Goal: Leave review/rating: Share an evaluation or opinion about a product, service, or content

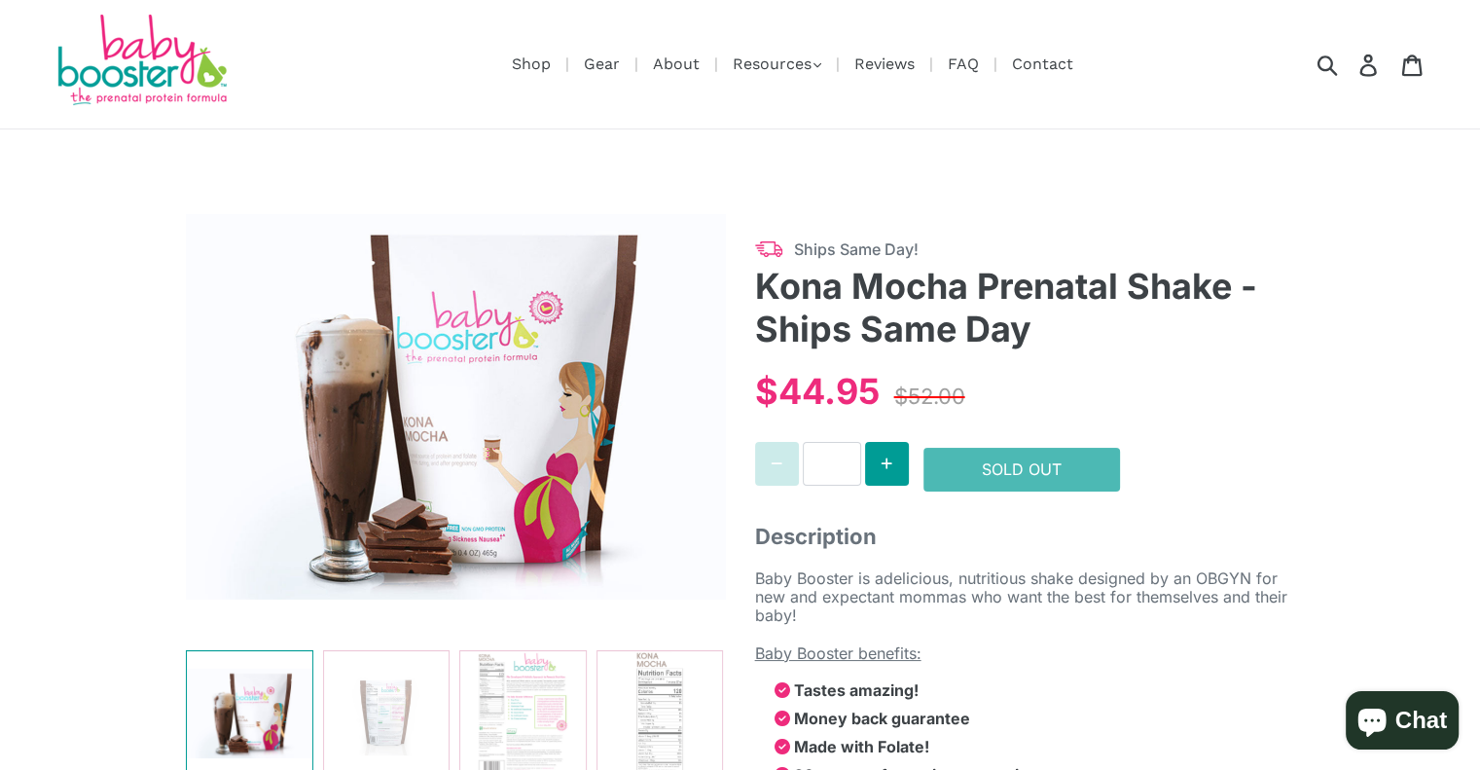
select select "******"
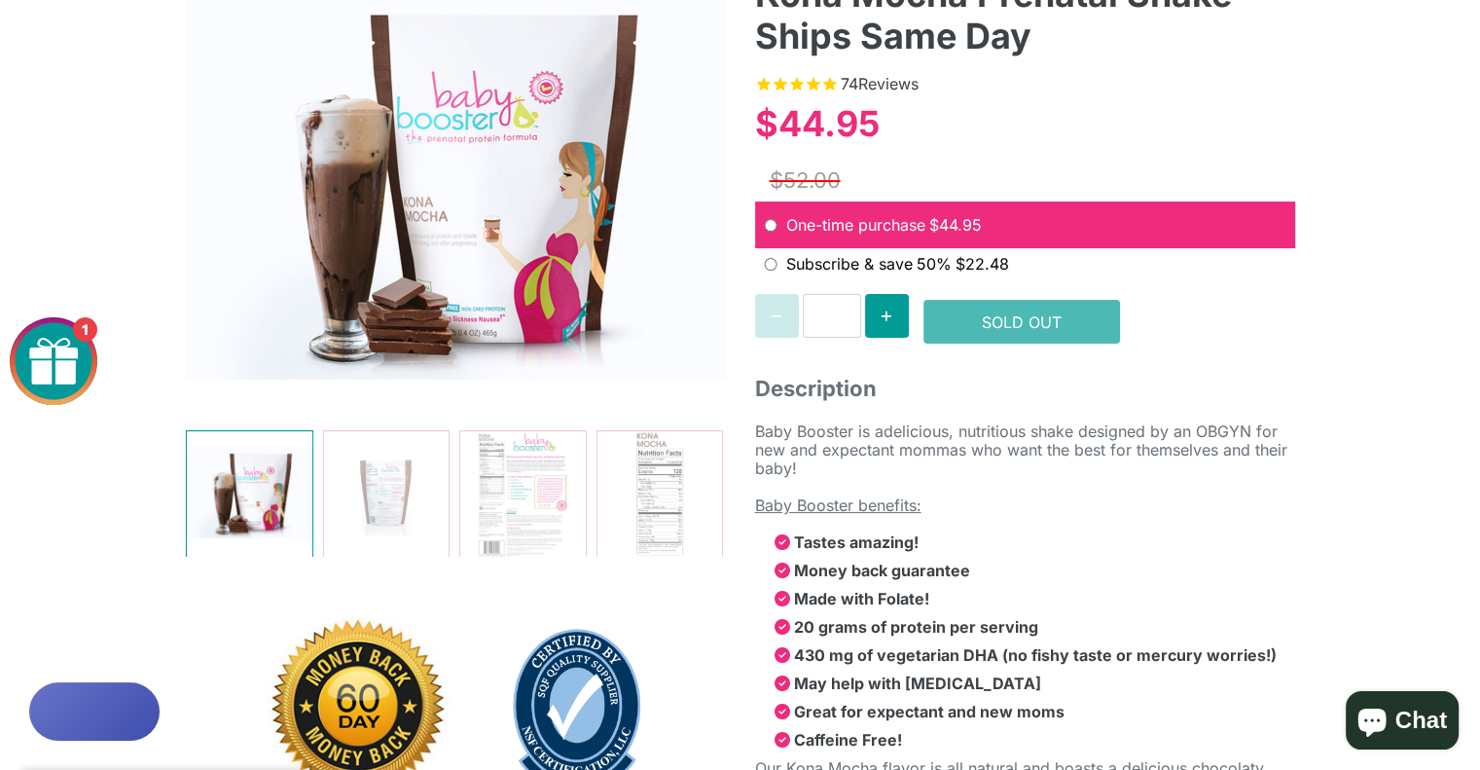
scroll to position [280, 0]
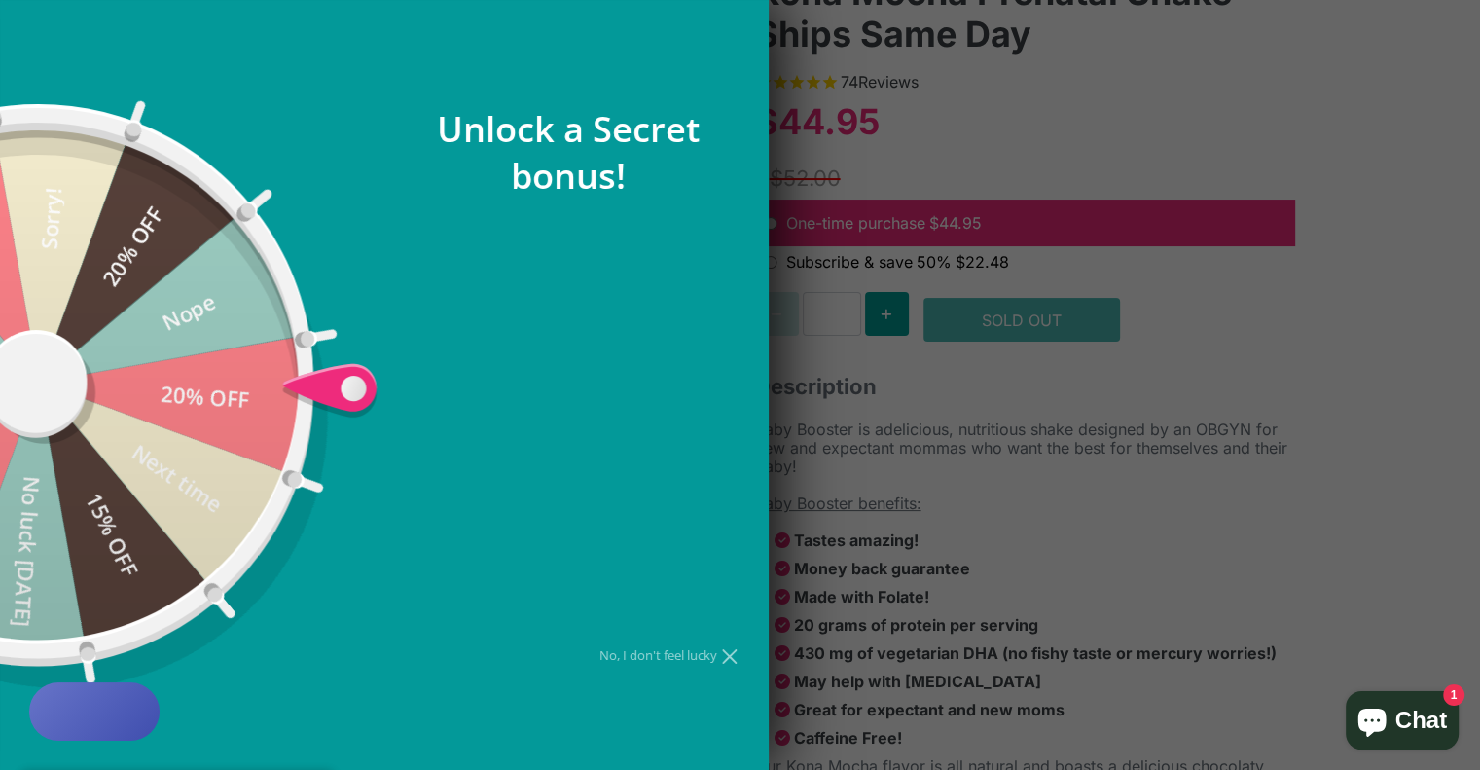
click at [928, 519] on div at bounding box center [740, 385] width 1480 height 770
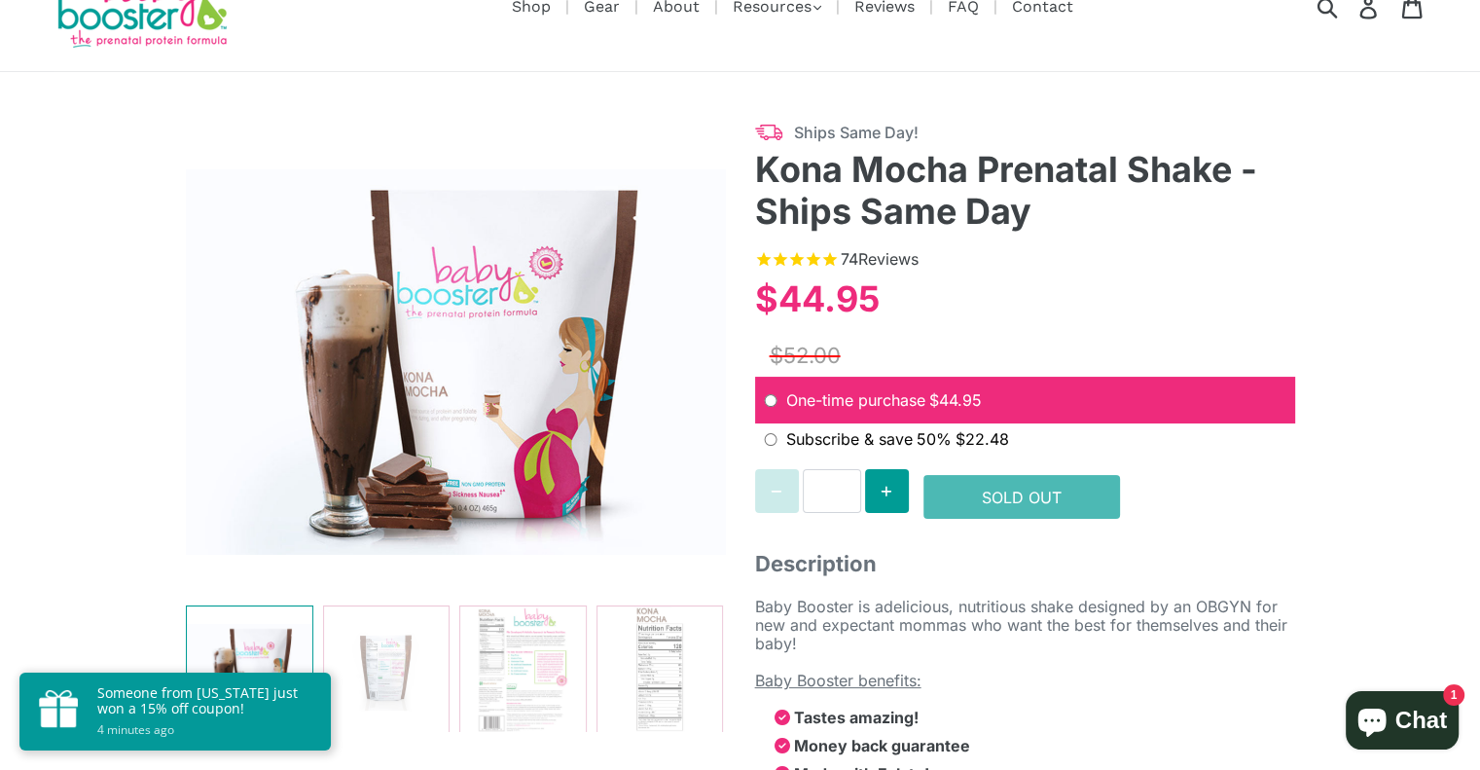
scroll to position [143, 0]
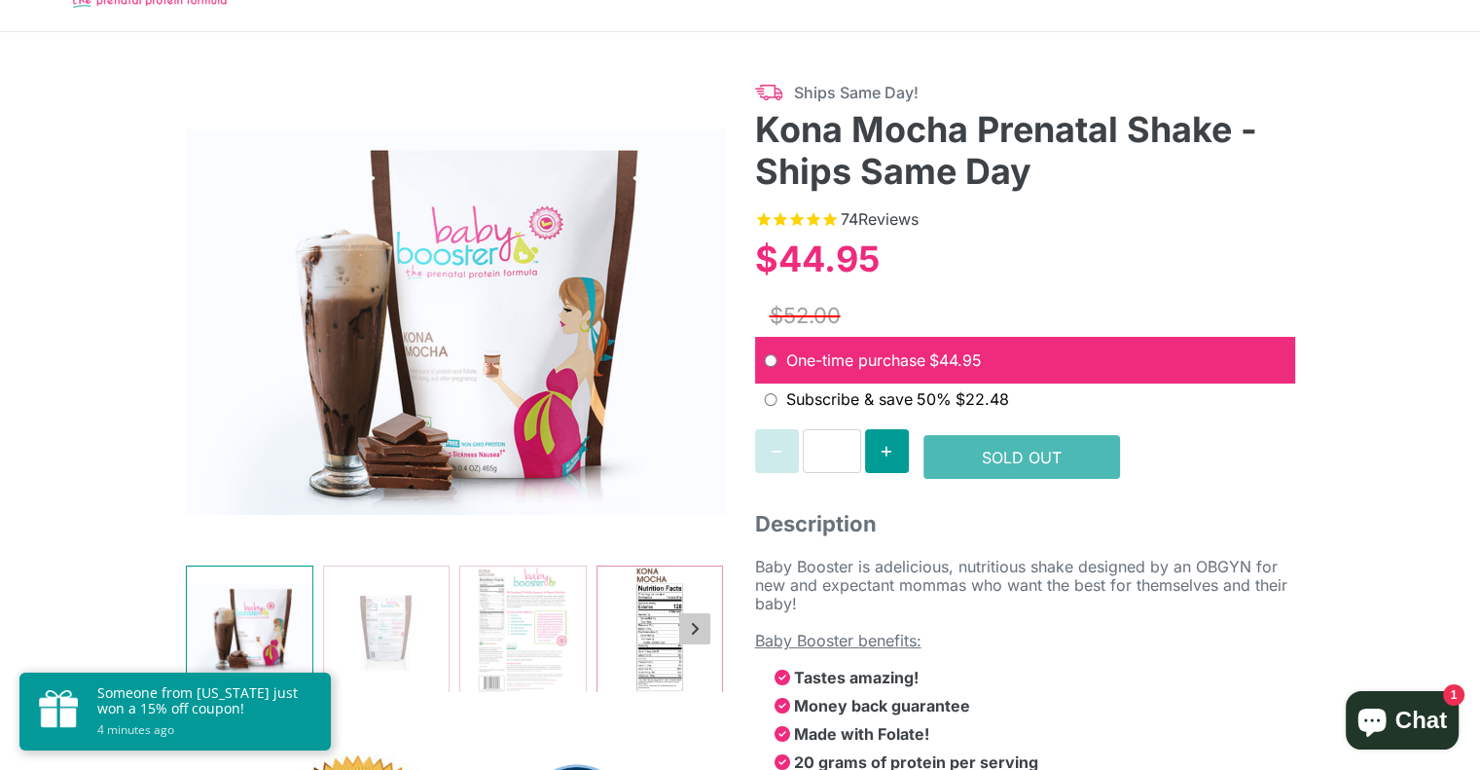
click at [655, 668] on img at bounding box center [659, 629] width 126 height 126
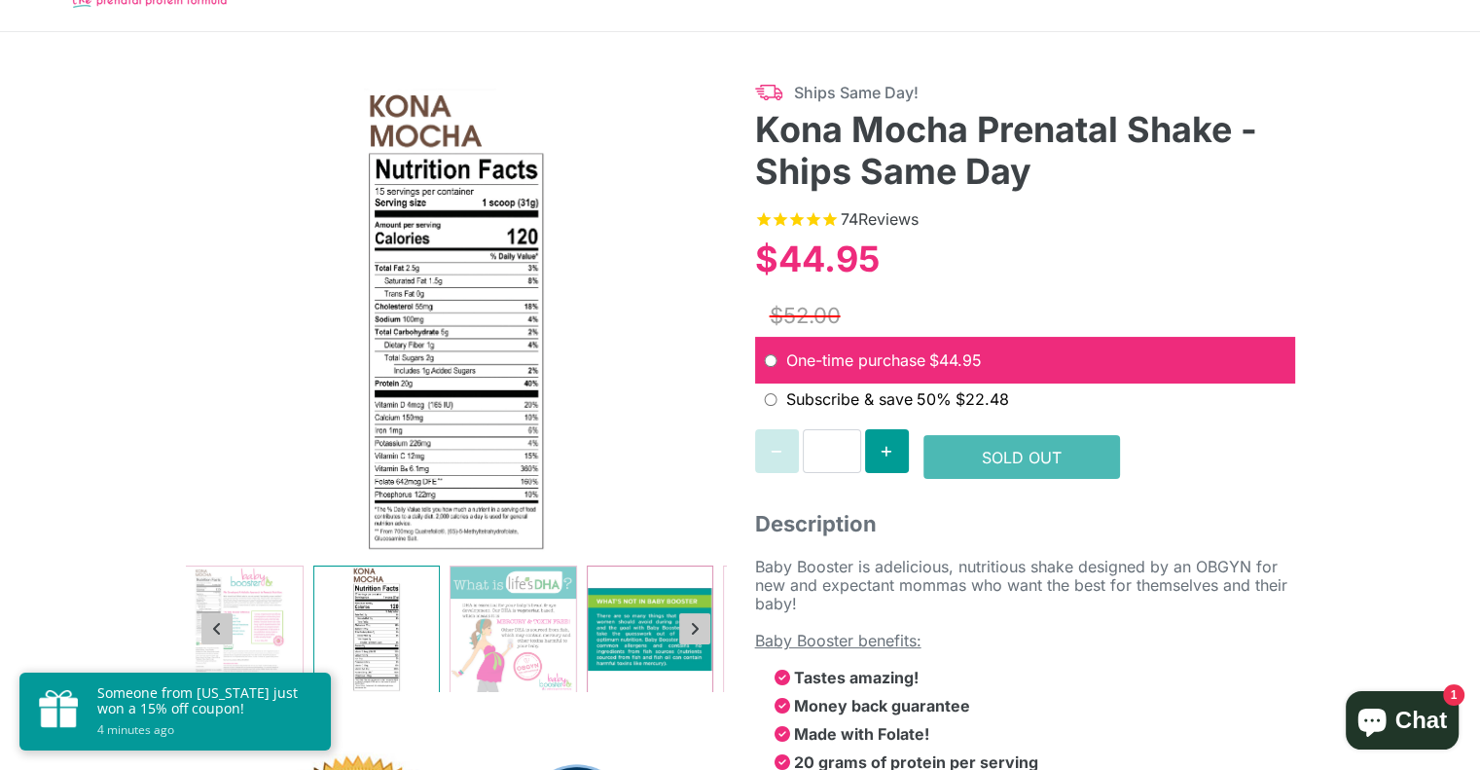
click at [643, 649] on img at bounding box center [650, 629] width 126 height 126
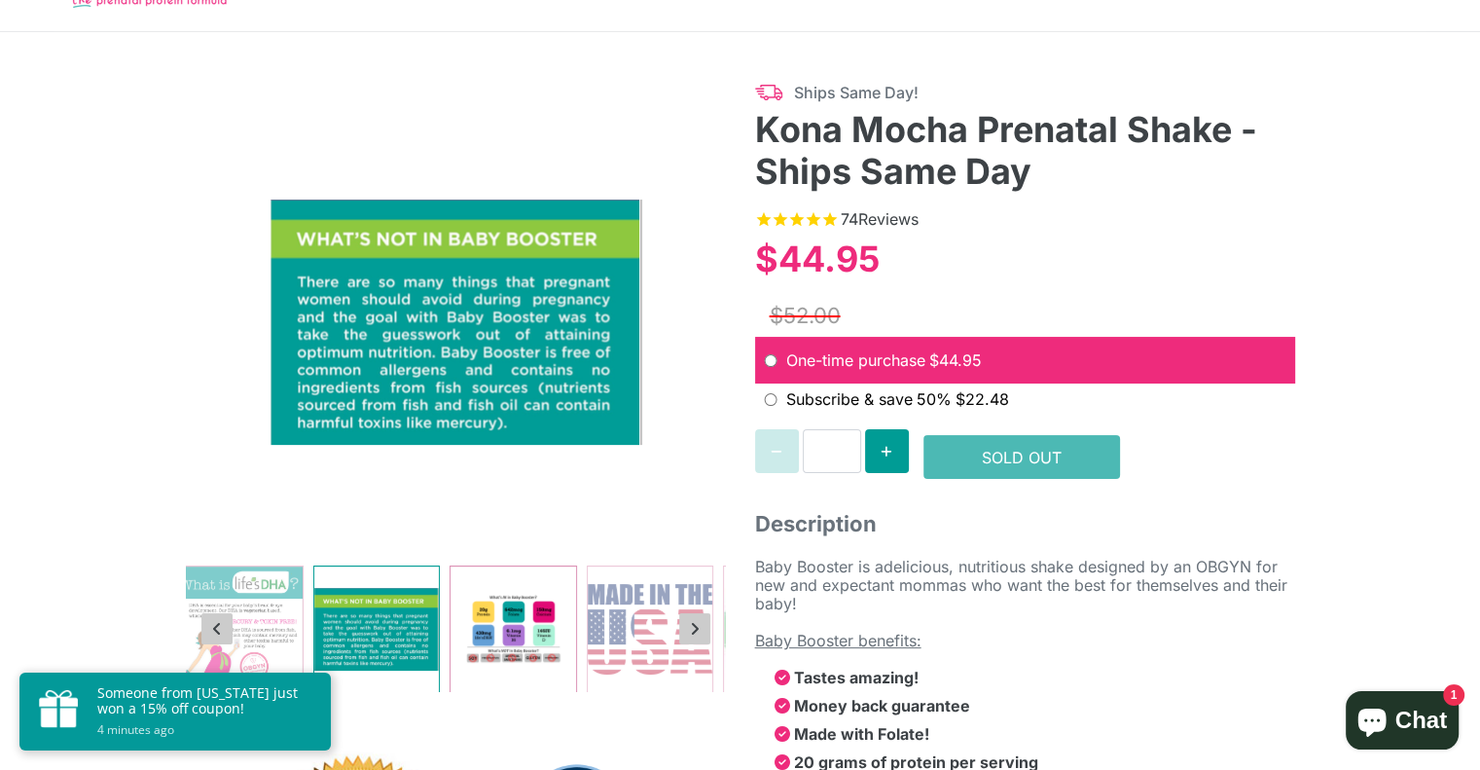
click at [554, 648] on img at bounding box center [513, 629] width 126 height 126
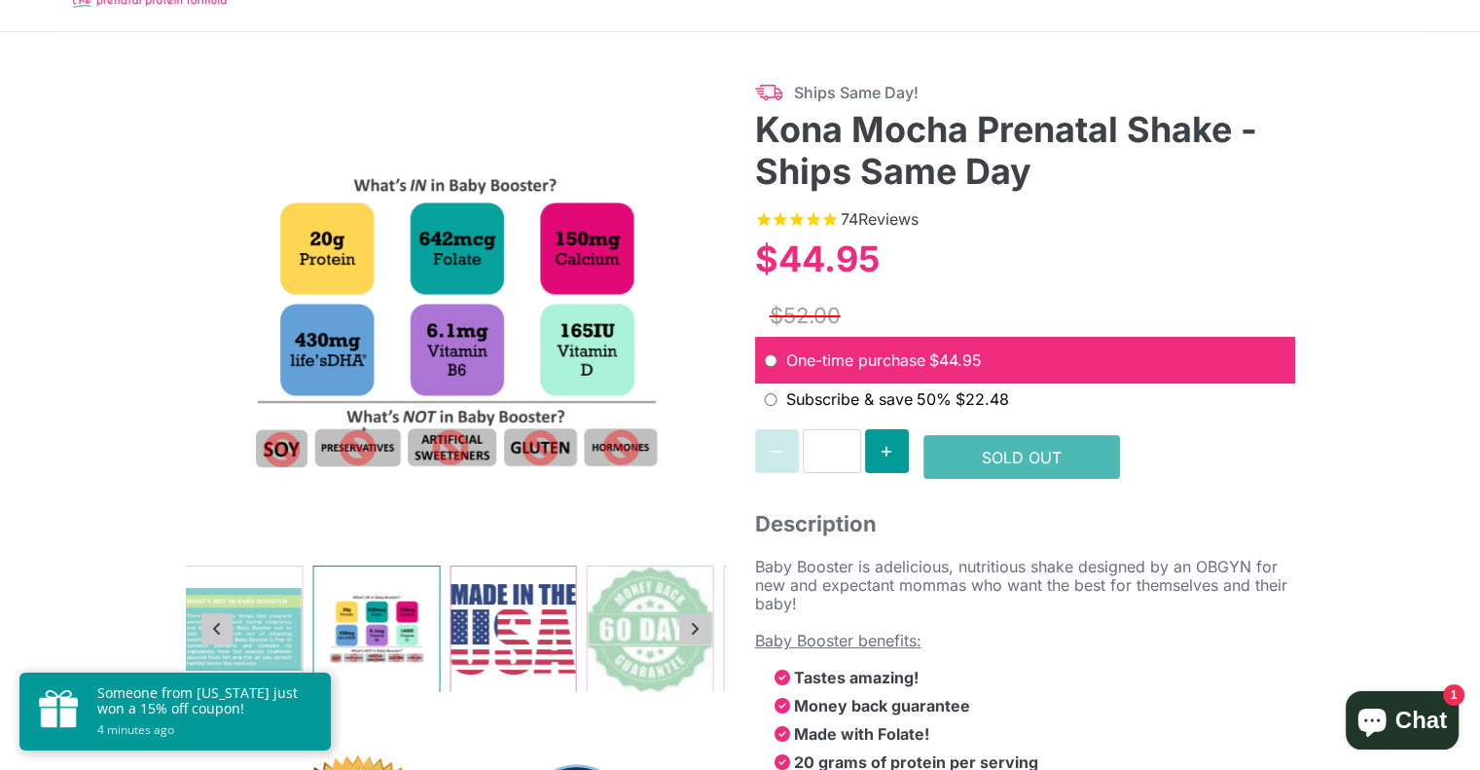
click at [537, 652] on img at bounding box center [513, 629] width 126 height 126
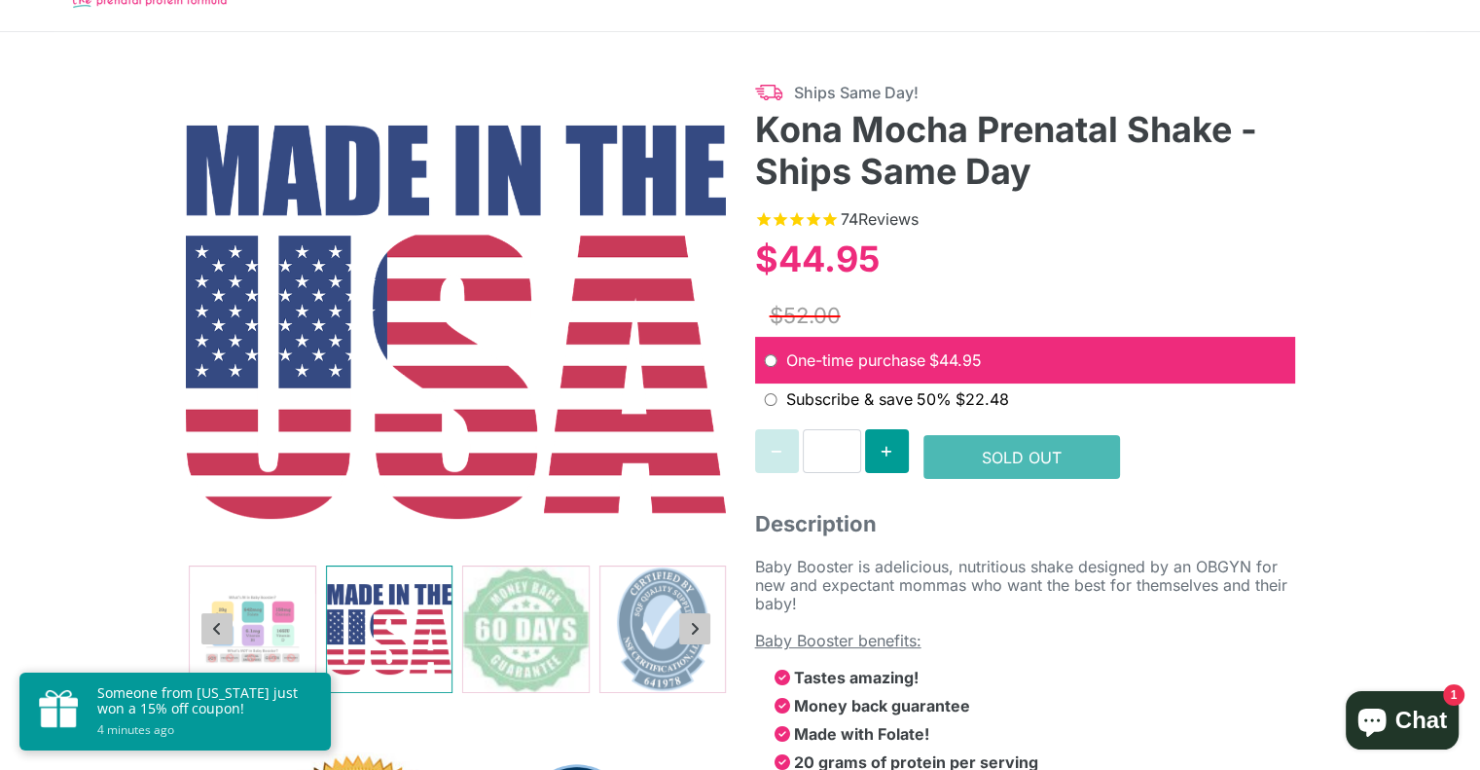
click at [537, 652] on img at bounding box center [526, 629] width 126 height 126
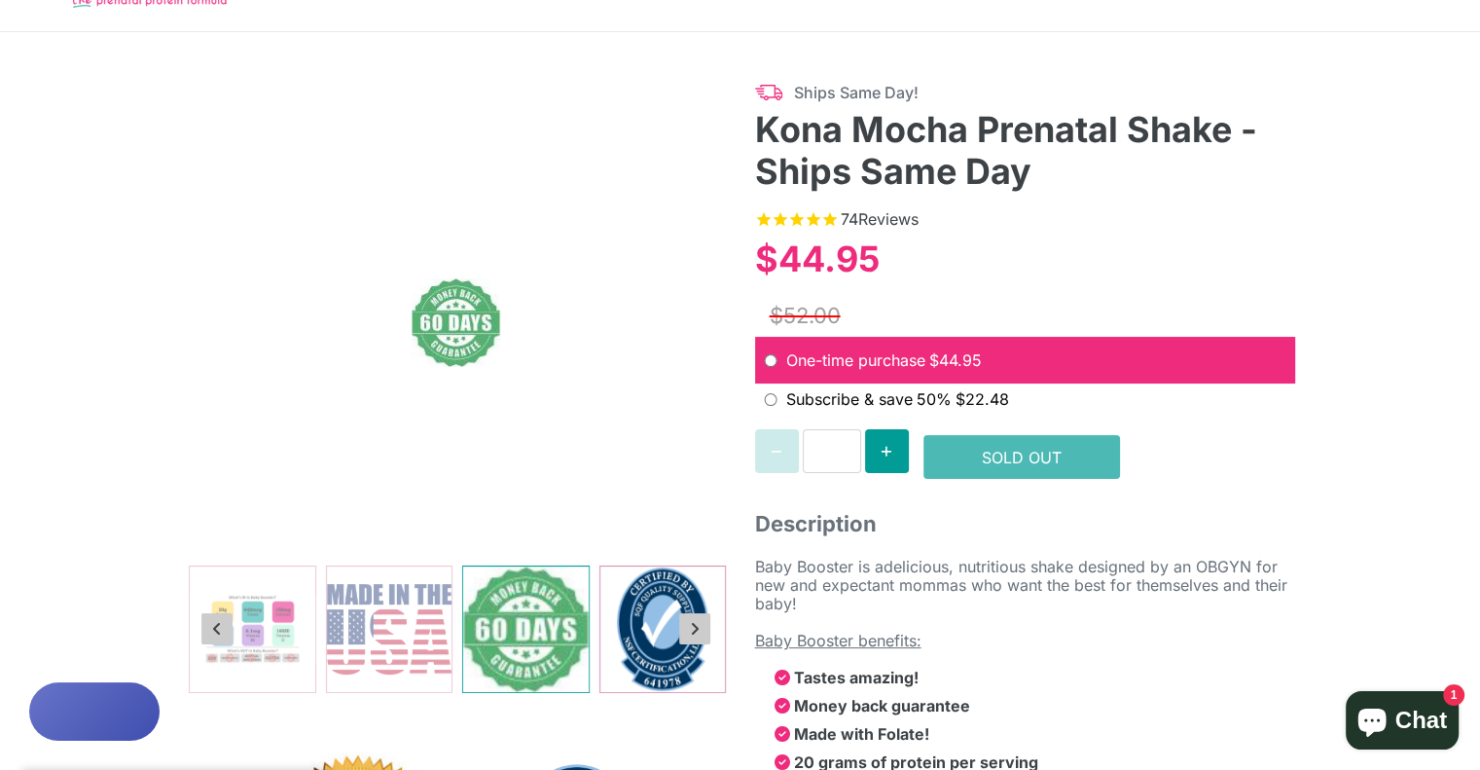
click at [601, 653] on img at bounding box center [662, 629] width 126 height 126
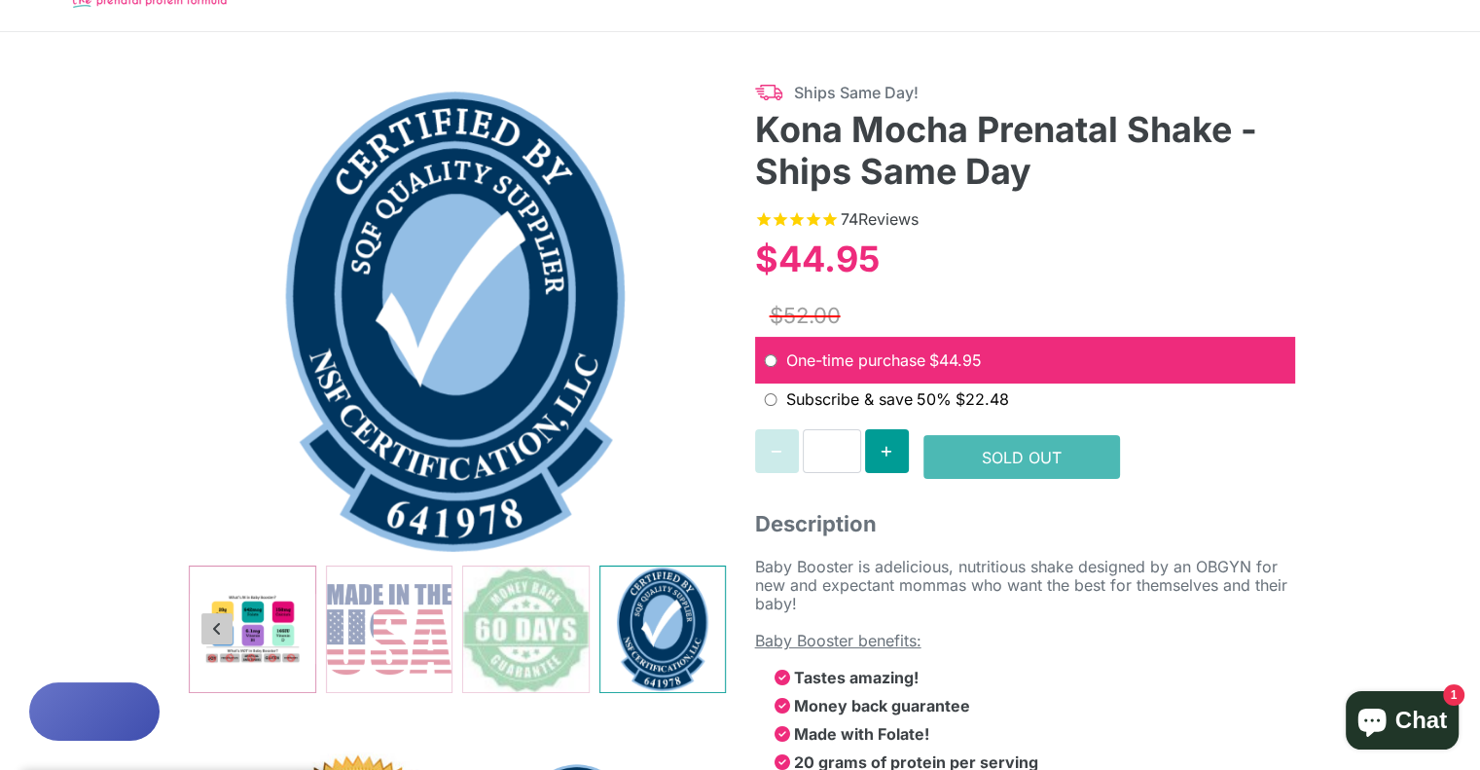
click at [300, 659] on img at bounding box center [253, 629] width 126 height 126
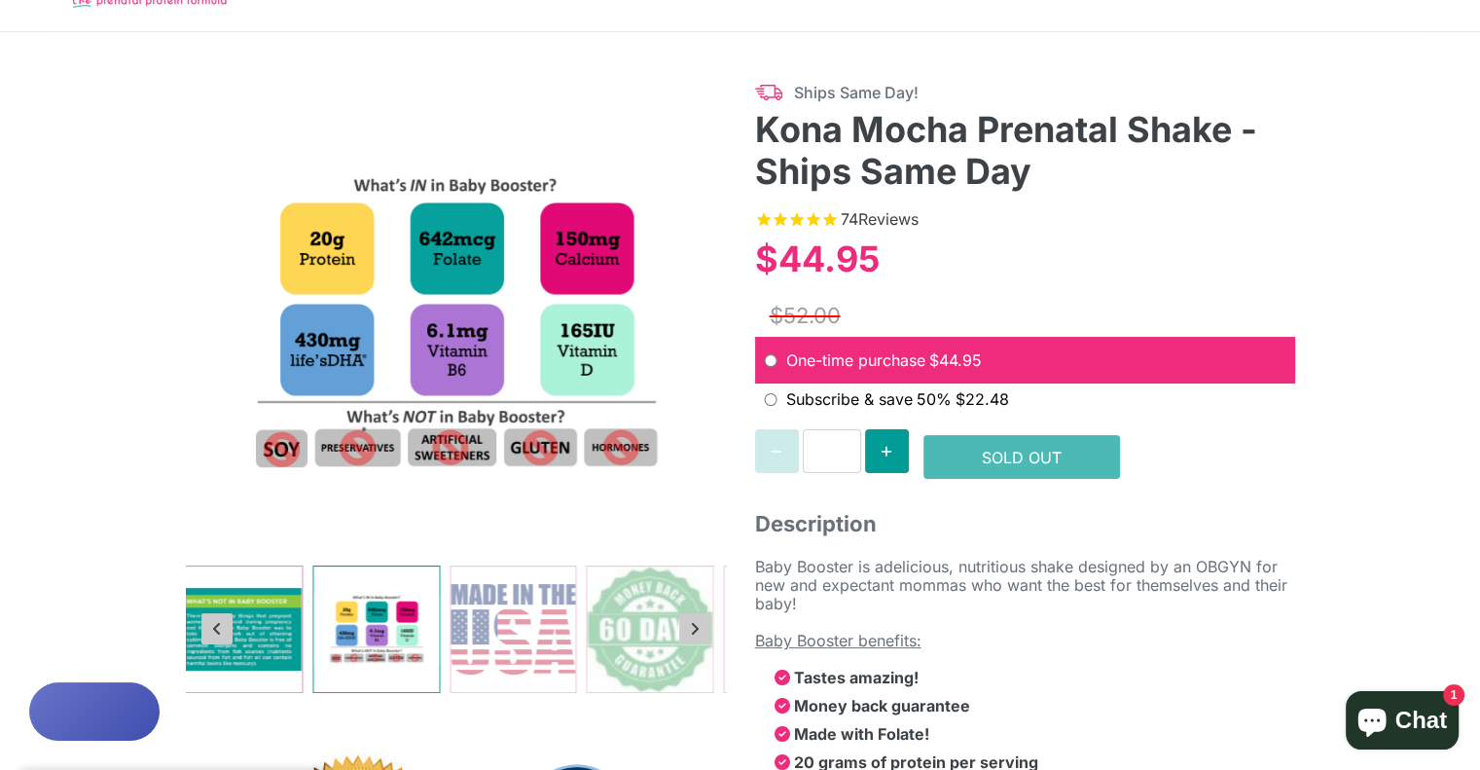
click at [262, 626] on img at bounding box center [240, 629] width 126 height 126
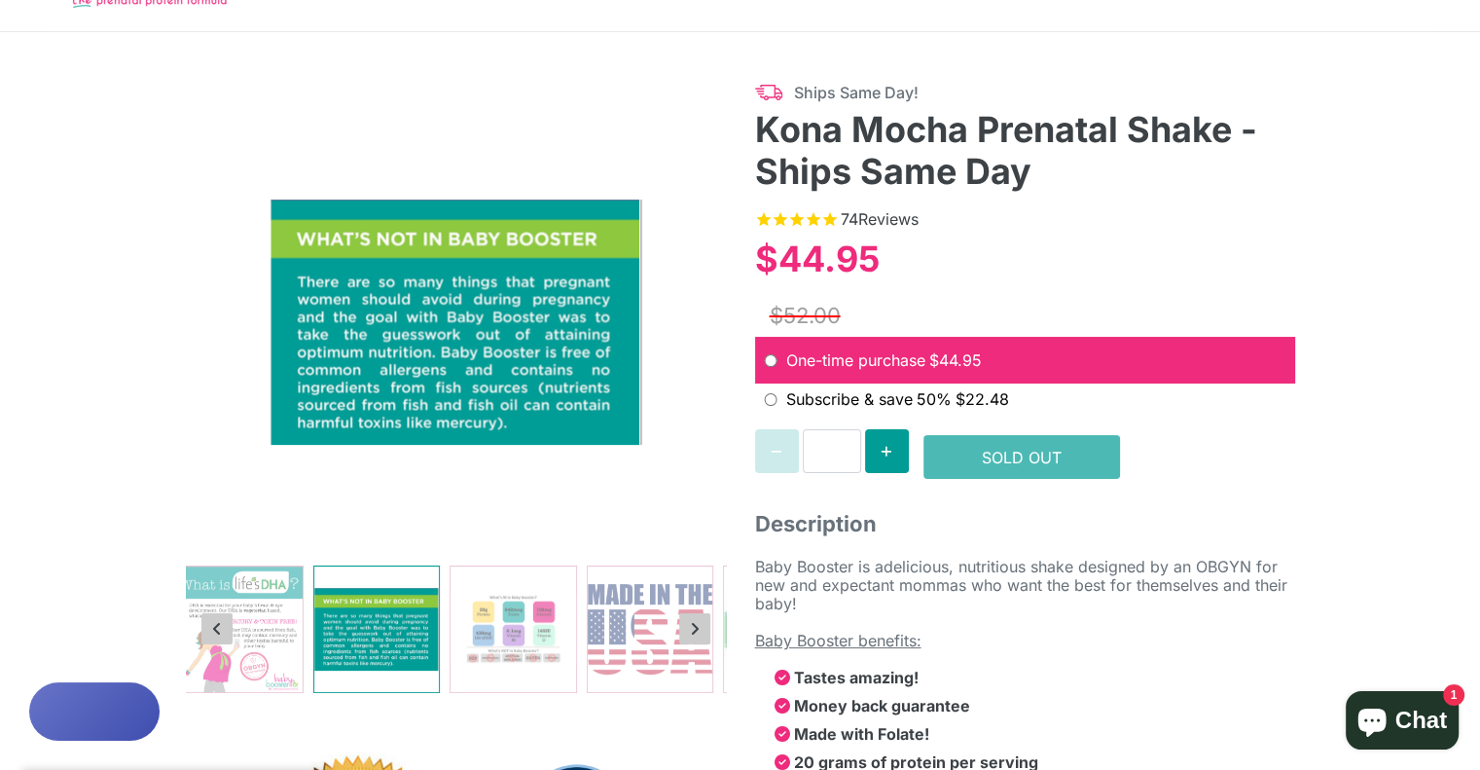
click at [262, 626] on img at bounding box center [240, 629] width 126 height 126
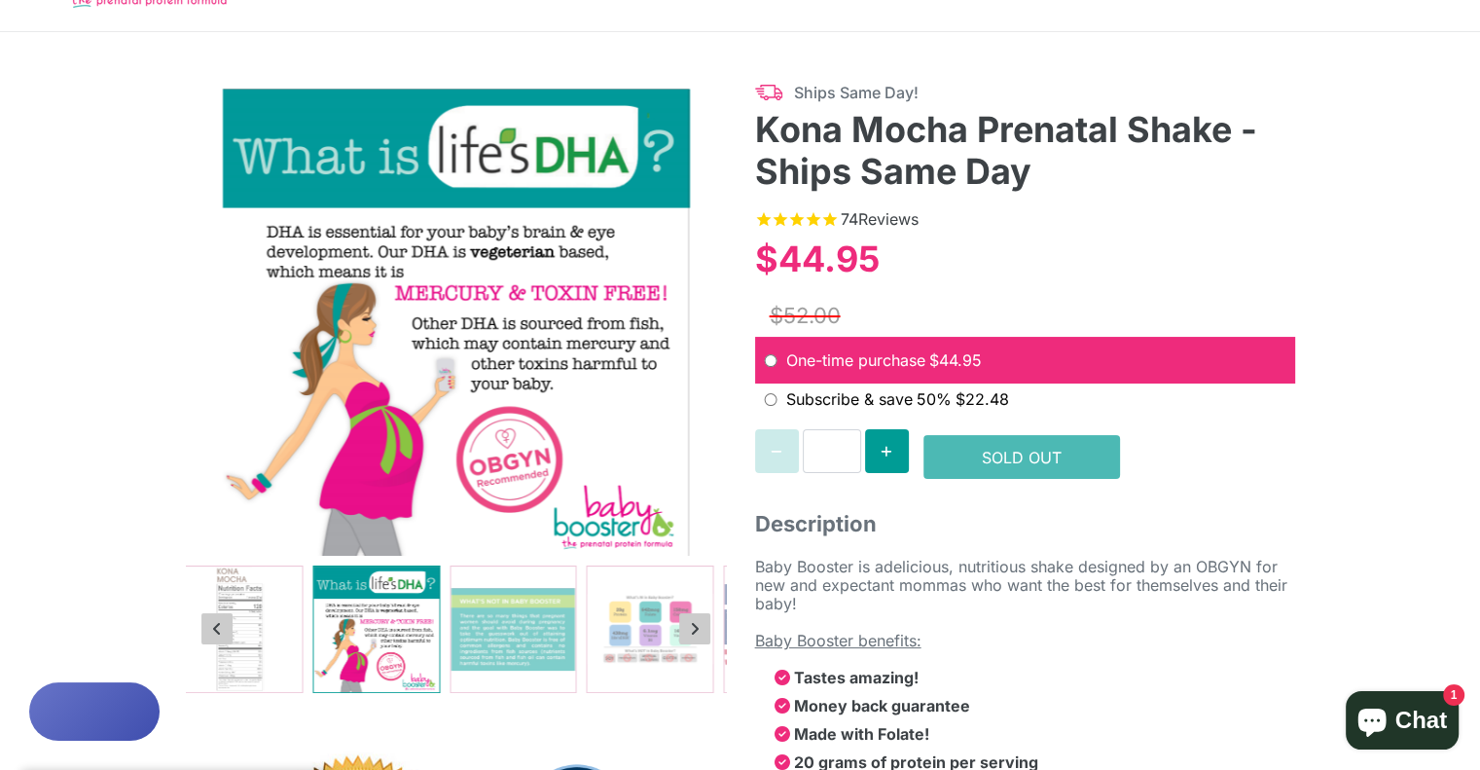
click at [313, 624] on img at bounding box center [376, 629] width 126 height 126
click at [266, 635] on img at bounding box center [240, 629] width 126 height 126
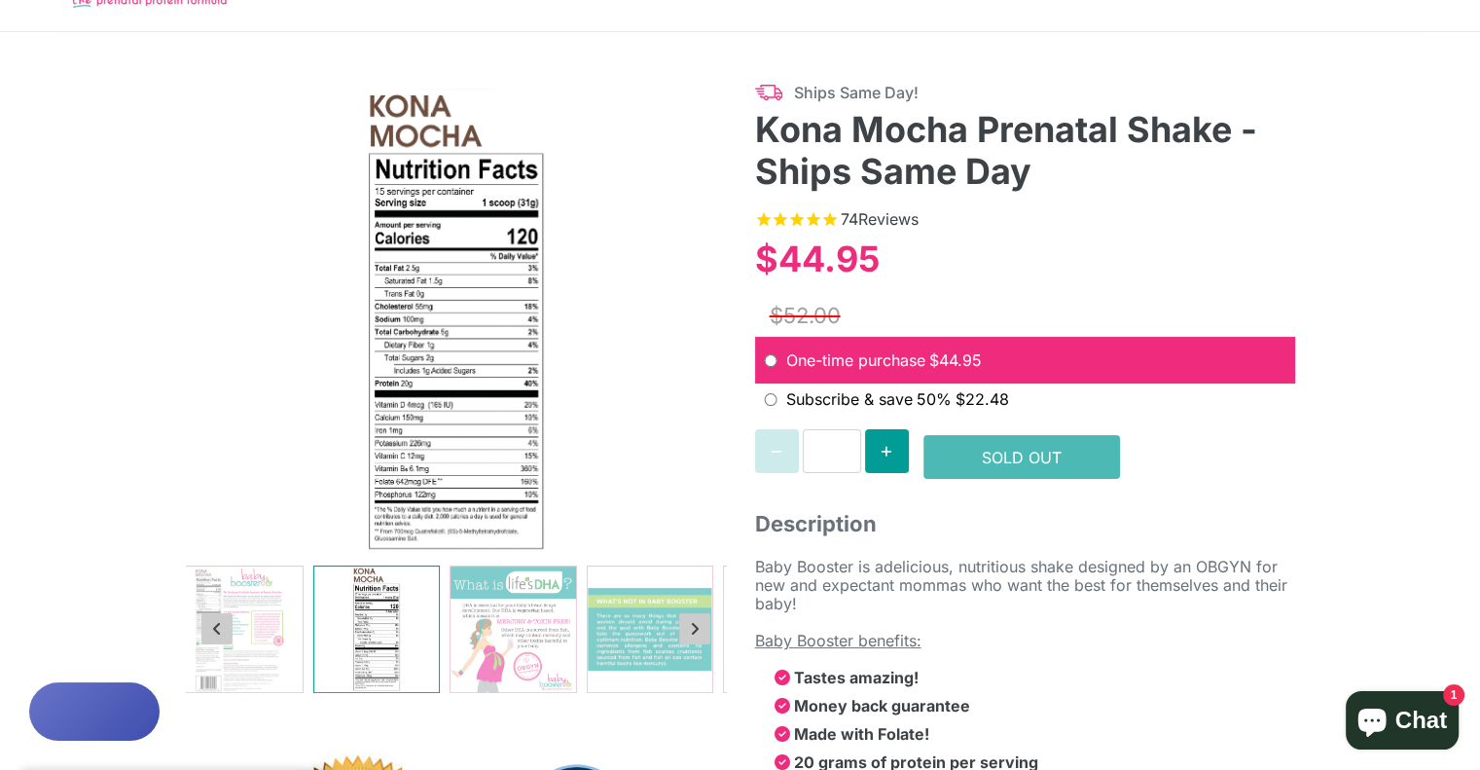
click at [266, 635] on img at bounding box center [240, 629] width 126 height 126
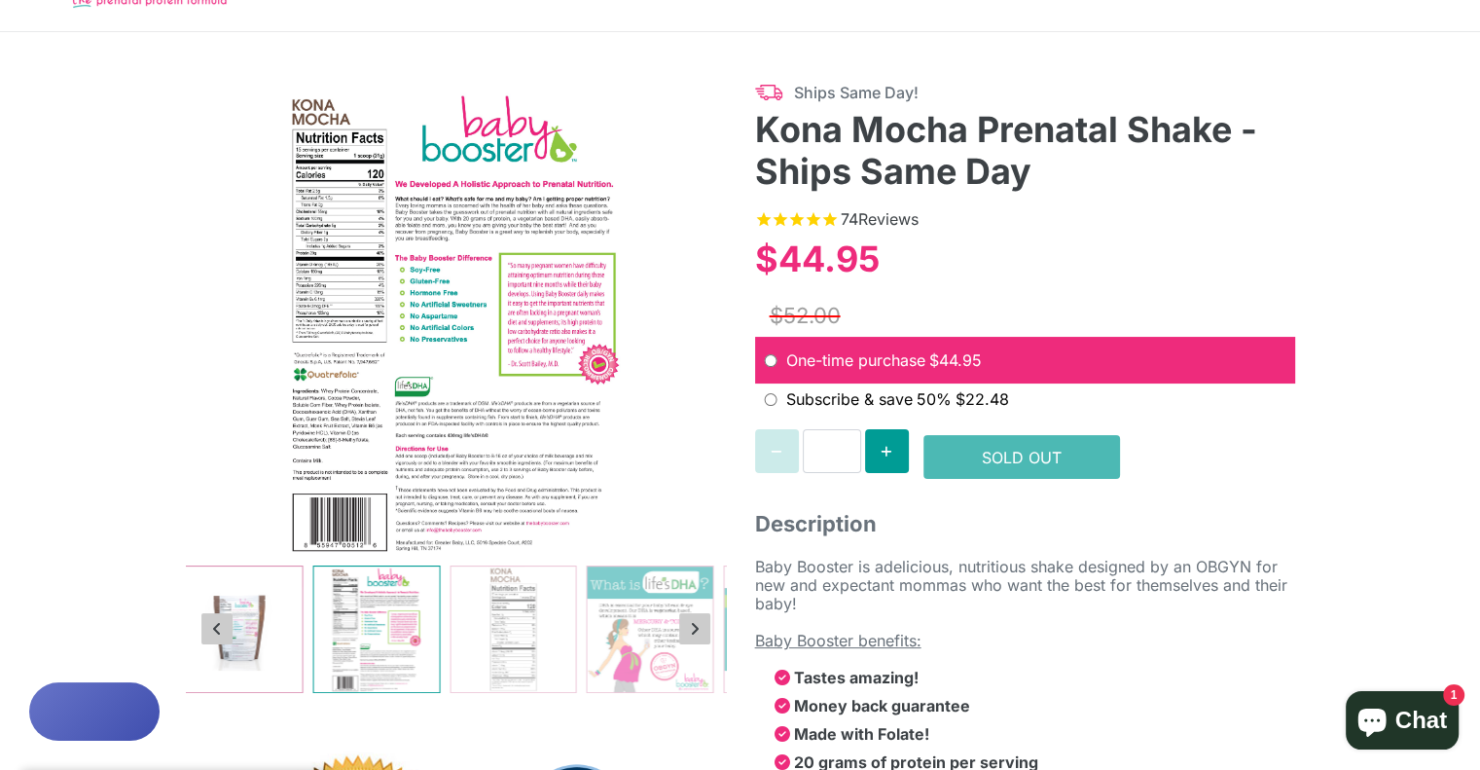
click at [266, 669] on img at bounding box center [240, 629] width 126 height 126
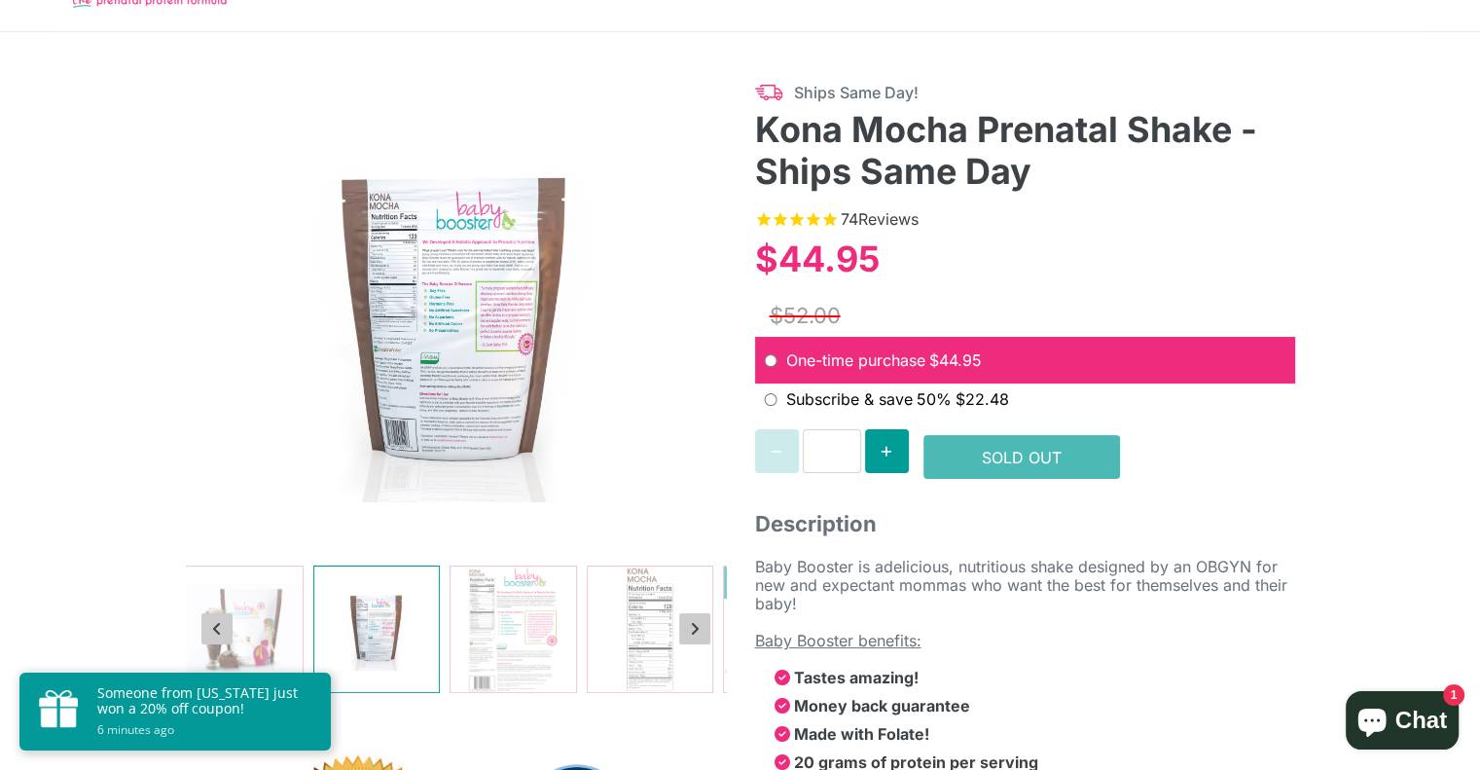
click at [266, 669] on img at bounding box center [240, 629] width 126 height 126
